Goal: Information Seeking & Learning: Learn about a topic

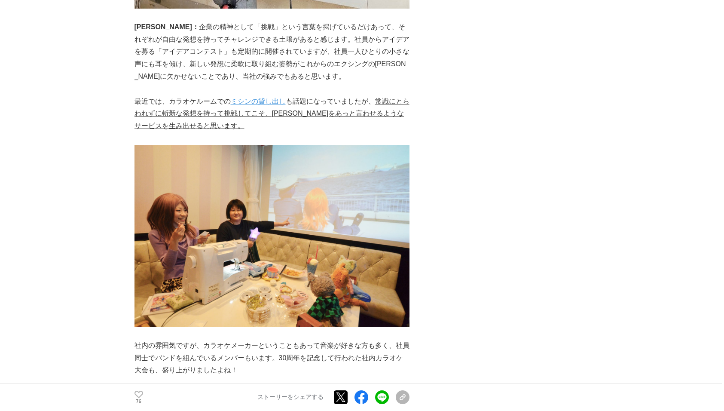
scroll to position [5756, 0]
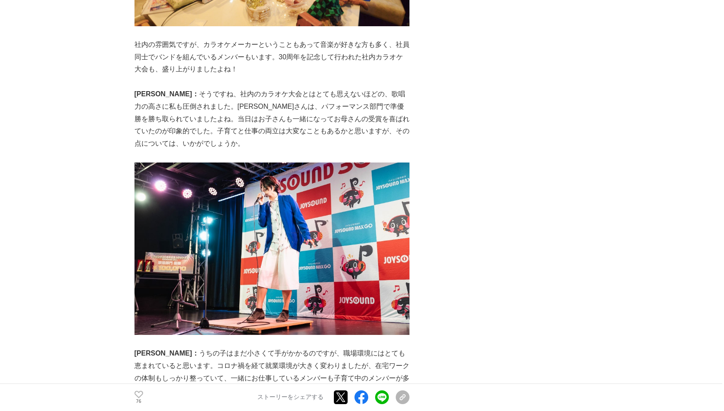
drag, startPoint x: 156, startPoint y: 152, endPoint x: 151, endPoint y: 152, distance: 4.7
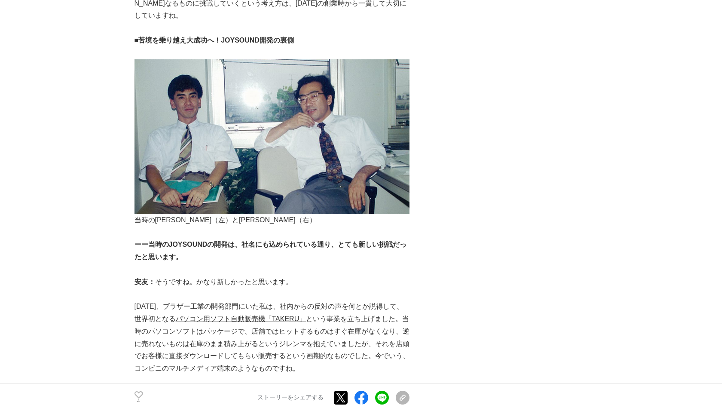
scroll to position [988, 0]
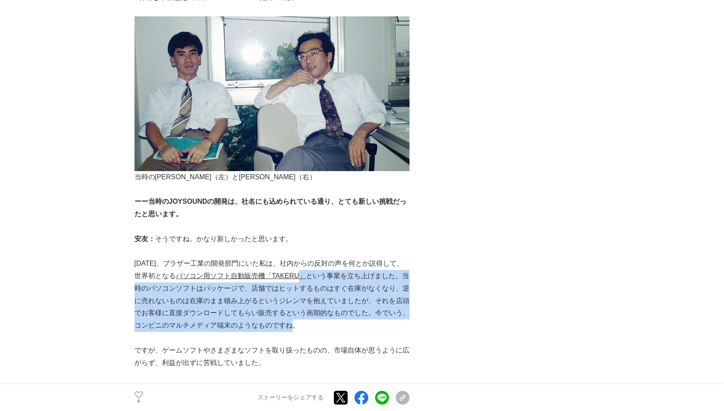
drag, startPoint x: 291, startPoint y: 304, endPoint x: 299, endPoint y: 245, distance: 58.9
click at [299, 257] on p "1986年、ブラザー工業の開発部門にいた私は、社内からの反対の声を何とか説得して、世界初となる パソコン用ソフト自動販売機「TAKERU」 という事業を立ち上…" at bounding box center [271, 294] width 275 height 74
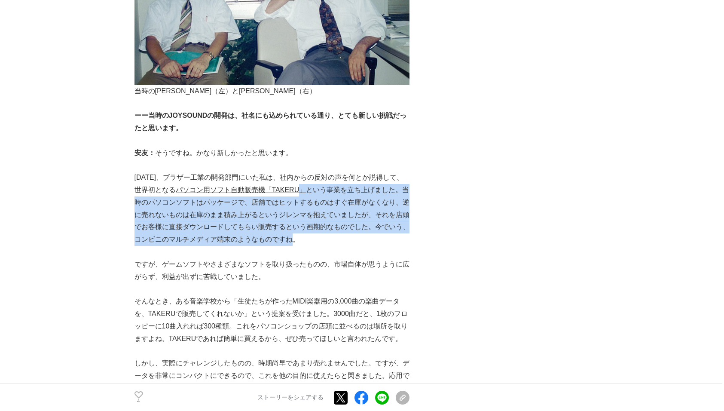
scroll to position [1117, 0]
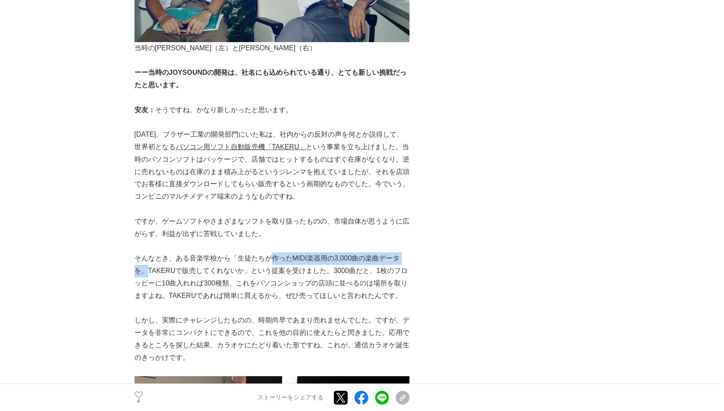
drag, startPoint x: 146, startPoint y: 242, endPoint x: 259, endPoint y: 231, distance: 113.1
click at [259, 252] on p "そんなとき、ある音楽学校から「生徒たちが作ったMIDI楽器用の3,000曲の楽曲データを、TAKERUで販売してくれないか」という提案を受けました。3000曲…" at bounding box center [271, 276] width 275 height 49
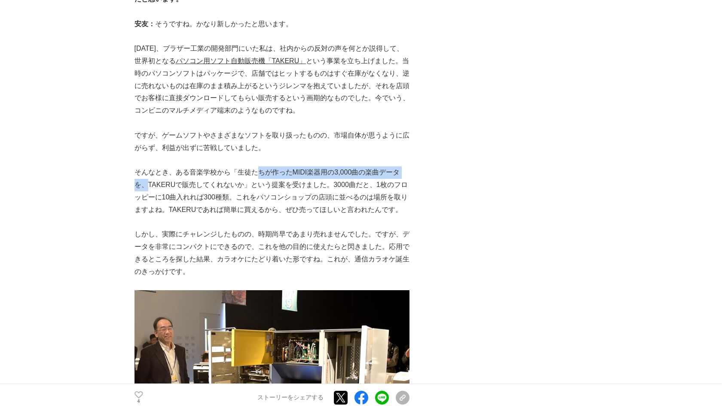
scroll to position [1246, 0]
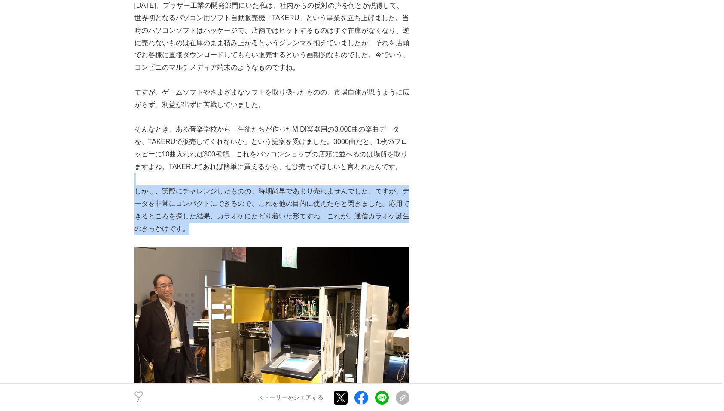
drag, startPoint x: 200, startPoint y: 206, endPoint x: 245, endPoint y: 156, distance: 67.5
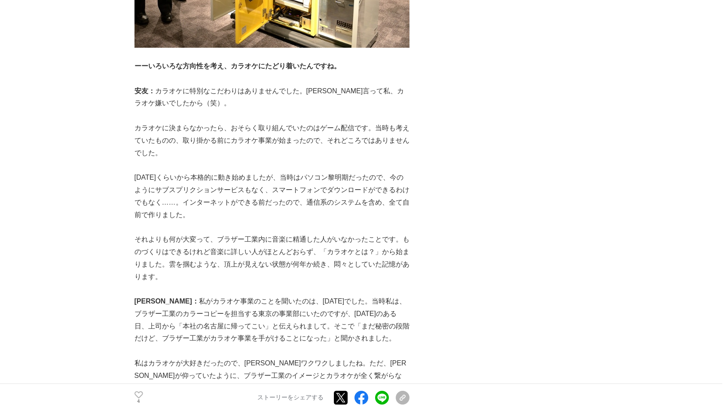
scroll to position [1718, 0]
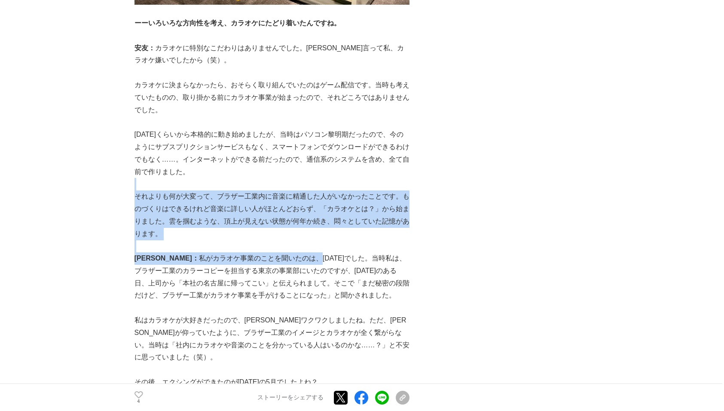
drag, startPoint x: 280, startPoint y: 235, endPoint x: 251, endPoint y: 158, distance: 82.7
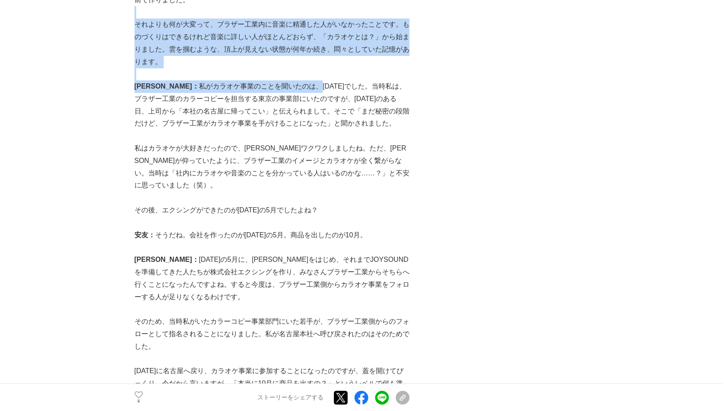
scroll to position [1933, 0]
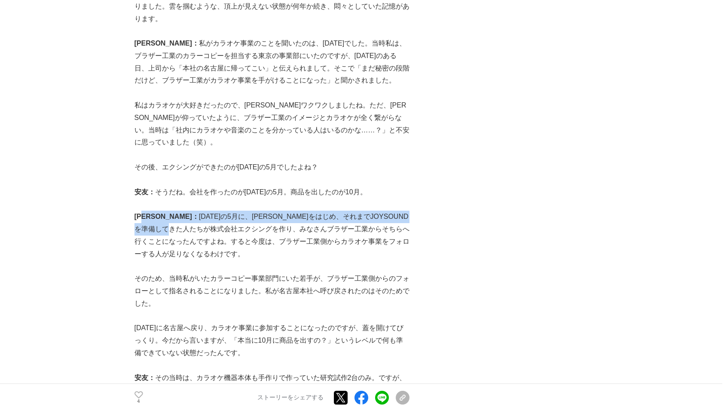
drag, startPoint x: 147, startPoint y: 182, endPoint x: 170, endPoint y: 190, distance: 23.9
click at [170, 210] on p "水谷： 1992年の5月に、安友さんをはじめ、それまでJOYSOUNDを準備してきた人たちが株式会社エクシングを作り、みなさんブラザー工業からそちらへ行くこと…" at bounding box center [271, 234] width 275 height 49
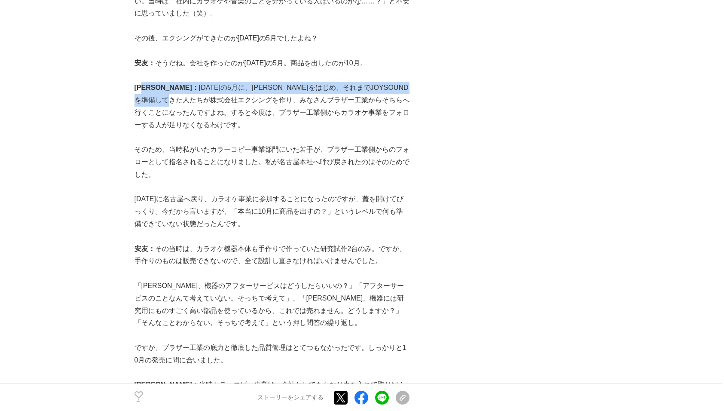
scroll to position [2105, 0]
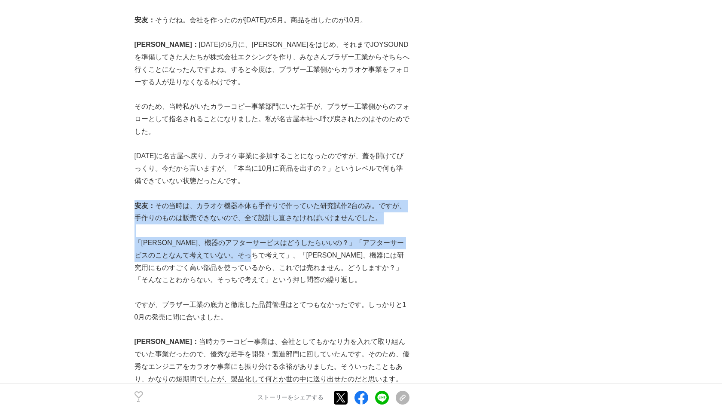
drag, startPoint x: 134, startPoint y: 168, endPoint x: 271, endPoint y: 223, distance: 147.4
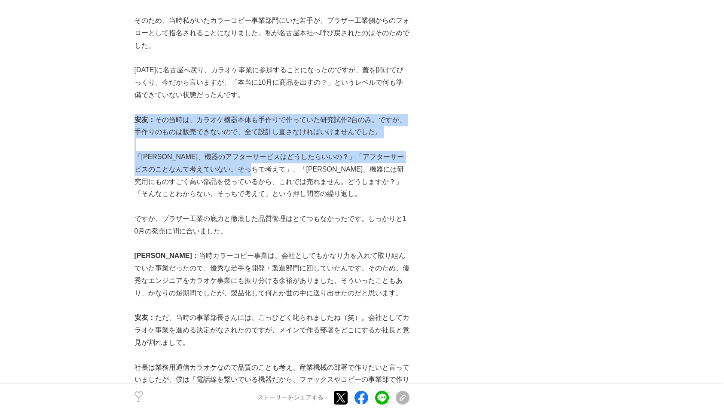
scroll to position [2234, 0]
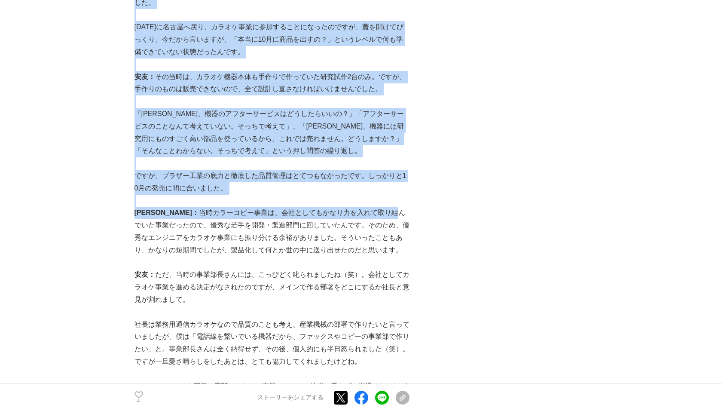
drag, startPoint x: 148, startPoint y: 178, endPoint x: 350, endPoint y: 178, distance: 201.5
click at [205, 207] on p "水谷： 当時カラーコピー事業は、会社としてもかなり力を入れて取り組んでいた事業だったので、優秀な若手を開発・製造部門に回していたんです。そのため、優秀なエンジ…" at bounding box center [271, 231] width 275 height 49
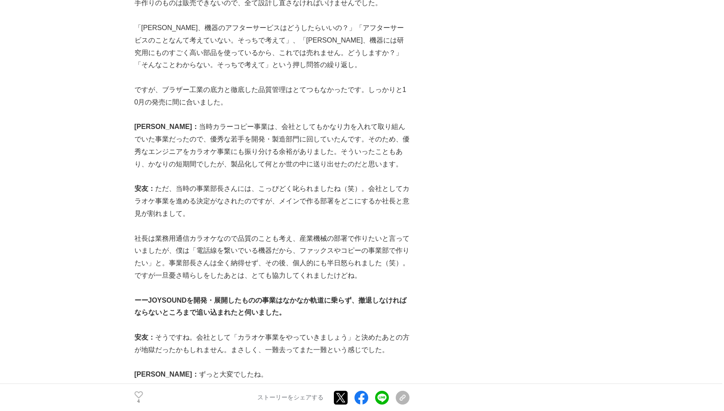
scroll to position [2449, 0]
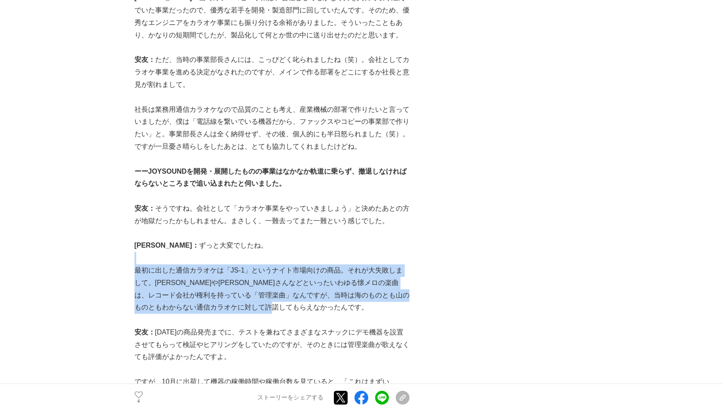
drag, startPoint x: 328, startPoint y: 272, endPoint x: 241, endPoint y: 214, distance: 104.4
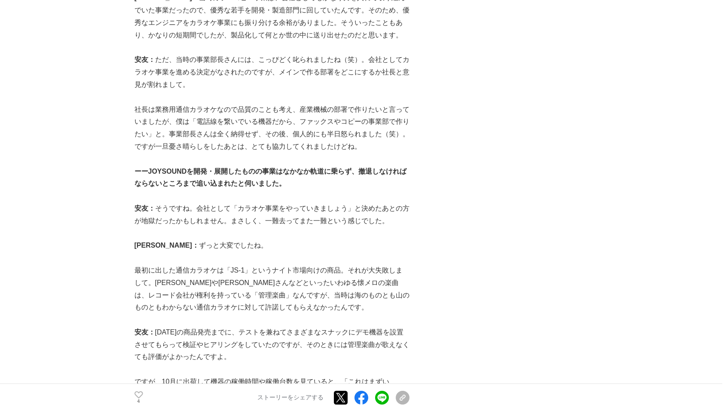
drag, startPoint x: 241, startPoint y: 214, endPoint x: 223, endPoint y: 207, distance: 20.1
click at [223, 239] on p "水谷： ずっと大変でしたね。" at bounding box center [271, 245] width 275 height 12
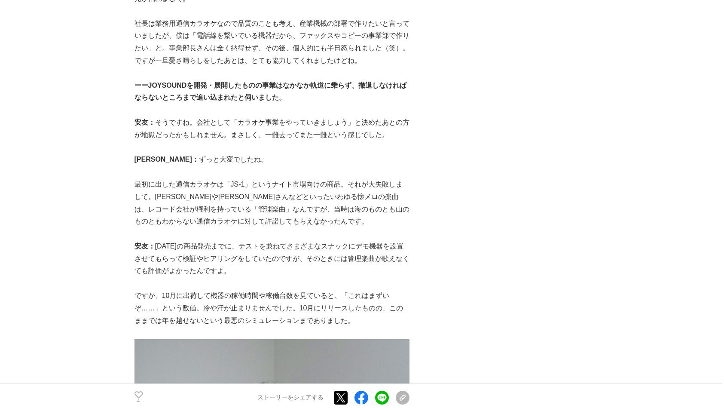
scroll to position [2577, 0]
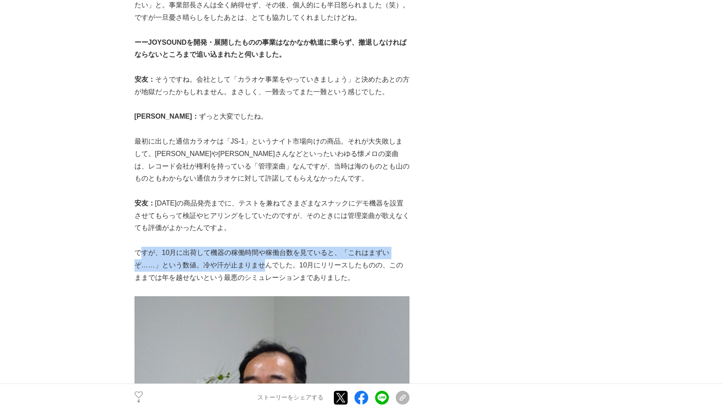
drag, startPoint x: 140, startPoint y: 218, endPoint x: 259, endPoint y: 222, distance: 119.1
click at [262, 247] on p "ですが、10月に出荷して機器の稼働時間や稼働台数を見ていると、「これはまずいぞ……」という数値。冷や汗が止まりませんでした。10月にリリースしたものの、このま…" at bounding box center [271, 265] width 275 height 37
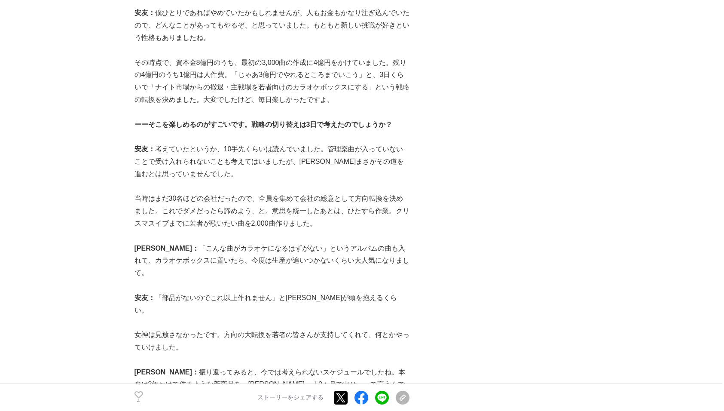
scroll to position [3222, 0]
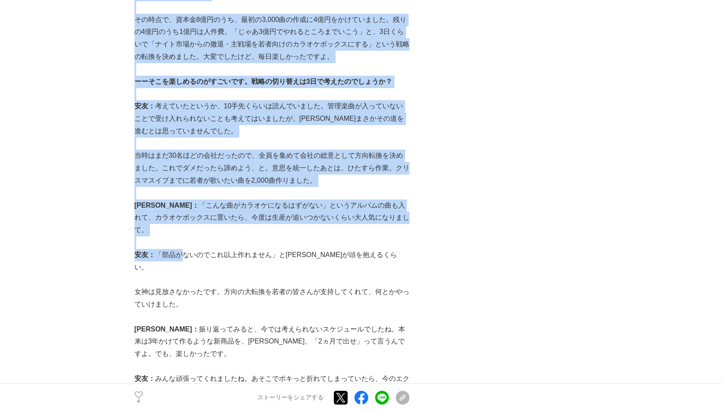
drag, startPoint x: 133, startPoint y: 223, endPoint x: 179, endPoint y: 203, distance: 50.2
click at [179, 203] on main "通信カラオケブームの火付け役・JOYSOUNDの開発秘話。「撤退寸前」という苦境を乗り越え大成功へ 開発秘話 #開発秘話 #誕生秘話 4 。" at bounding box center [362, 72] width 724 height 6482
drag, startPoint x: 179, startPoint y: 203, endPoint x: 157, endPoint y: 203, distance: 21.9
click at [157, 249] on p "安友： 「部品がないのでこれ以上作れません」と水谷さんが頭を抱えるくらい。" at bounding box center [271, 261] width 275 height 25
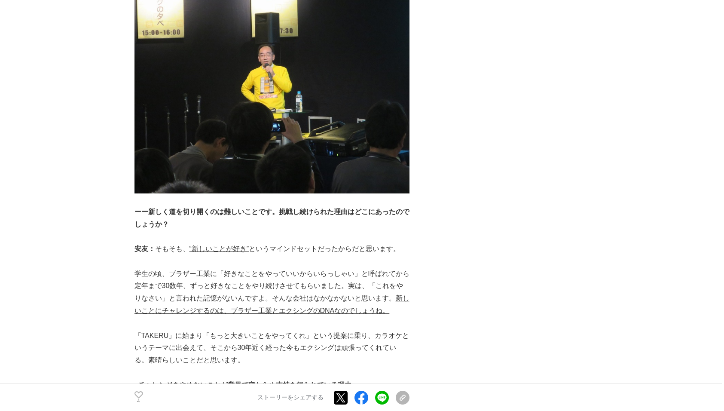
scroll to position [3823, 0]
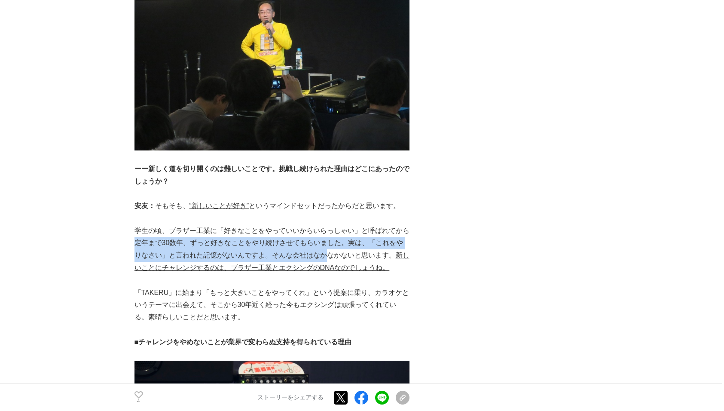
drag, startPoint x: 136, startPoint y: 170, endPoint x: 315, endPoint y: 183, distance: 179.2
click at [315, 225] on p "学生の頃、ブラザー工業に「好きなことをやっていいからいらっしゃい」と呼ばれてから定年まで30数年、ずっと好きなことをやり続けさせてもらいました。実は、「これを…" at bounding box center [271, 249] width 275 height 49
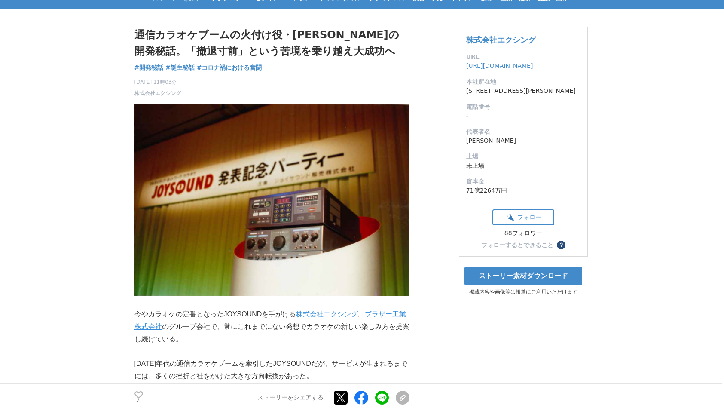
scroll to position [258, 0]
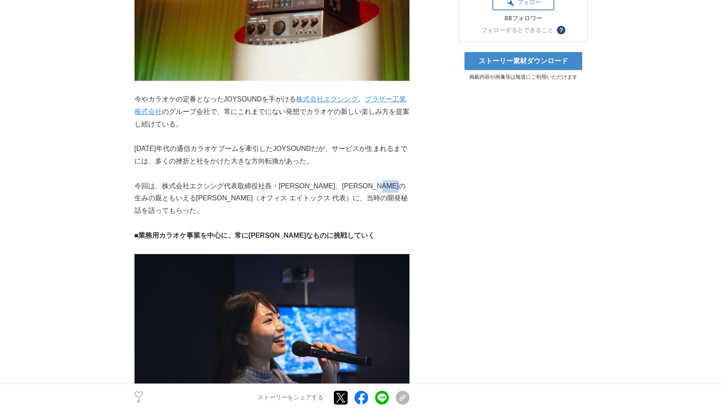
drag, startPoint x: 146, startPoint y: 197, endPoint x: 173, endPoint y: 195, distance: 27.5
click at [173, 195] on p "今回は、株式会社エクシング代表取締役社長・水谷靖と、JOYSOUNDの生みの親ともいえる安友雄一（オフィス エイトックス 代表）に、当時の開発秘話を語ってもら…" at bounding box center [271, 198] width 275 height 37
drag, startPoint x: 173, startPoint y: 195, endPoint x: 166, endPoint y: 197, distance: 7.1
